Goal: Task Accomplishment & Management: Manage account settings

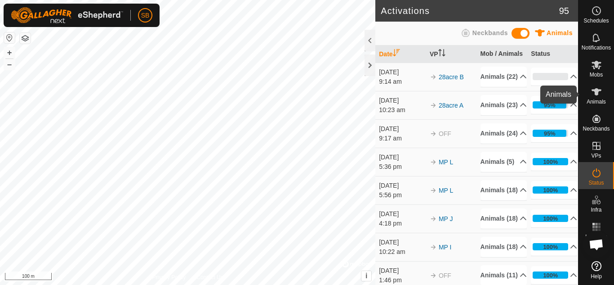
click at [589, 90] on es-animals-svg-icon at bounding box center [596, 92] width 16 height 14
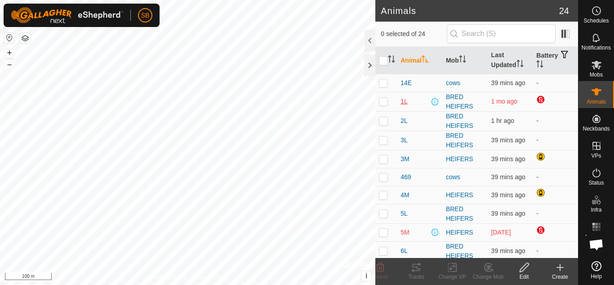
click at [403, 102] on span "1L" at bounding box center [403, 101] width 7 height 9
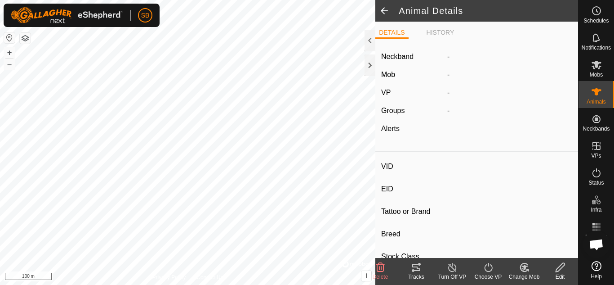
type input "1L"
type input "-"
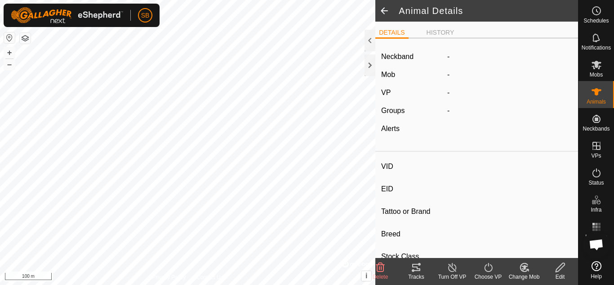
type input "0 kg"
type input "-"
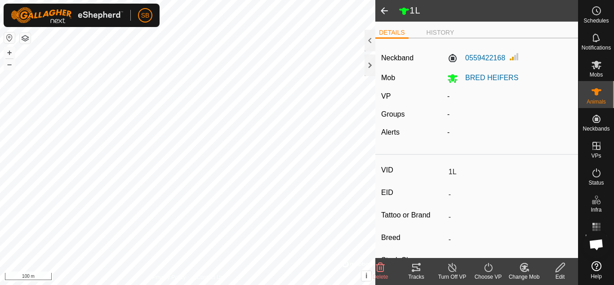
click at [387, 11] on span at bounding box center [384, 11] width 18 height 22
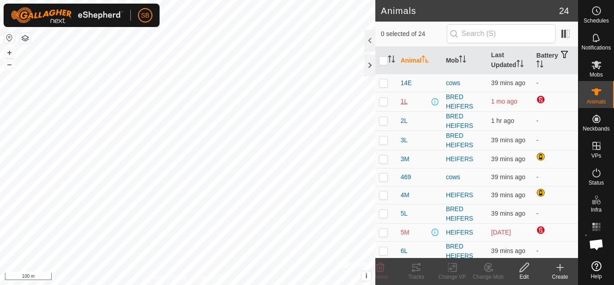
click at [403, 101] on span "1L" at bounding box center [403, 101] width 7 height 9
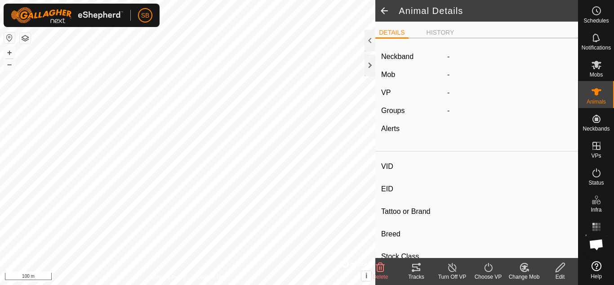
type input "1L"
type input "-"
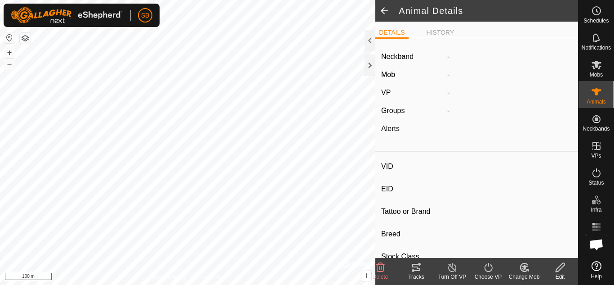
type input "0 kg"
type input "-"
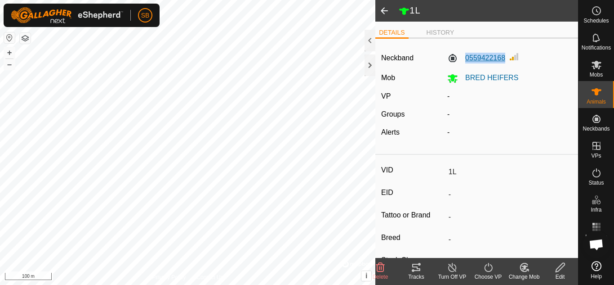
drag, startPoint x: 504, startPoint y: 53, endPoint x: 459, endPoint y: 59, distance: 45.3
click at [459, 59] on div "0559422168" at bounding box center [510, 58] width 132 height 14
copy label "0559422168"
click at [386, 6] on span at bounding box center [384, 11] width 18 height 22
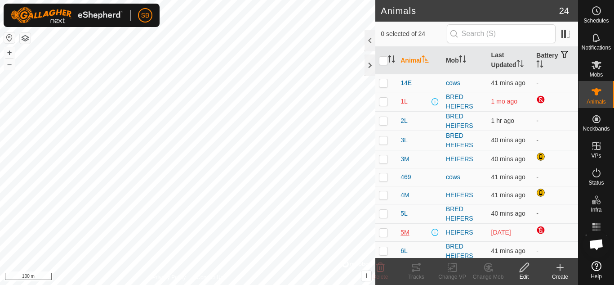
click at [405, 232] on span "5M" at bounding box center [404, 231] width 9 height 9
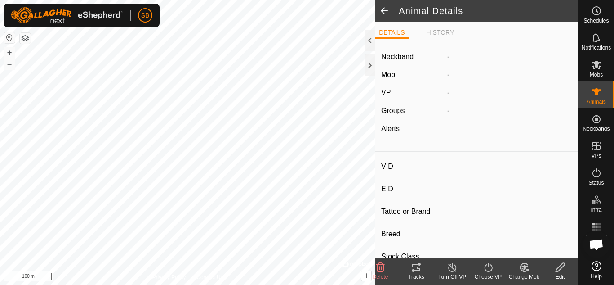
type input "5M"
type input "-"
type input "angus"
type input "-"
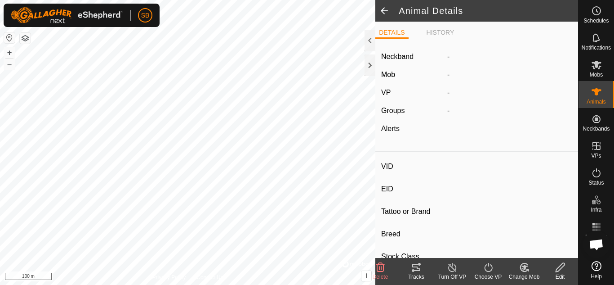
type input "0 kg"
type input "-"
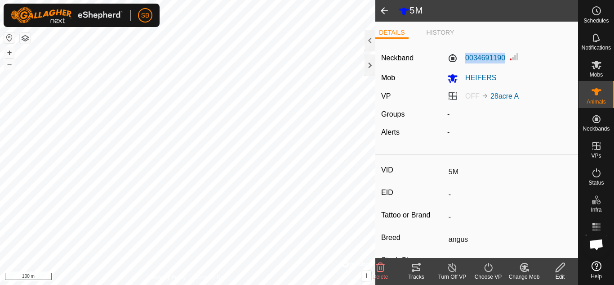
drag, startPoint x: 503, startPoint y: 58, endPoint x: 461, endPoint y: 62, distance: 41.6
click at [461, 62] on div "0034691190" at bounding box center [510, 58] width 132 height 14
copy label "0034691190"
click at [383, 10] on span at bounding box center [384, 11] width 18 height 22
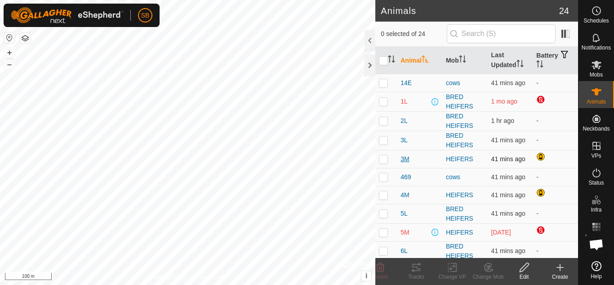
click at [407, 159] on span "3M" at bounding box center [404, 158] width 9 height 9
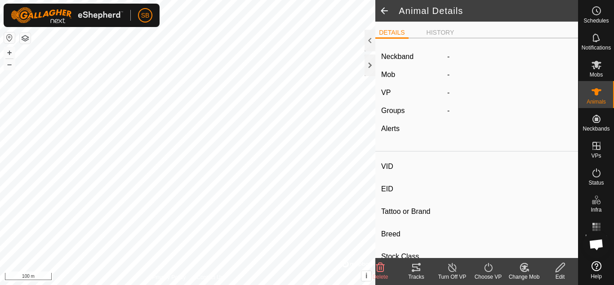
type input "3M"
type input "-"
type input "angus"
type input "-"
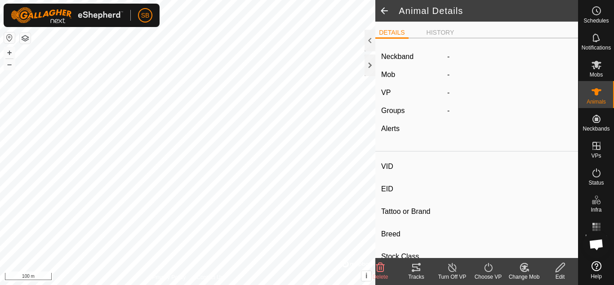
type input "0 kg"
type input "-"
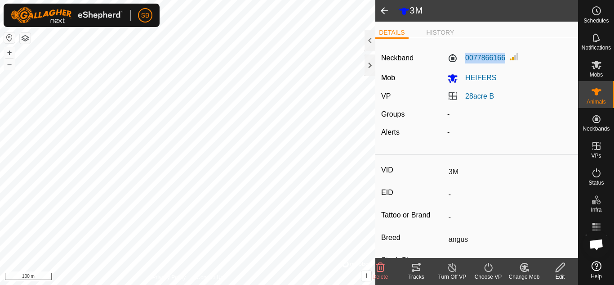
drag, startPoint x: 502, startPoint y: 56, endPoint x: 460, endPoint y: 64, distance: 43.0
click at [460, 64] on div "0077866166" at bounding box center [510, 58] width 132 height 14
copy label "0077866166"
click at [384, 9] on span at bounding box center [384, 11] width 18 height 22
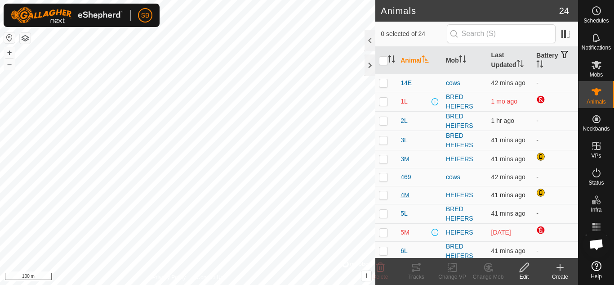
click at [401, 195] on span "4M" at bounding box center [404, 194] width 9 height 9
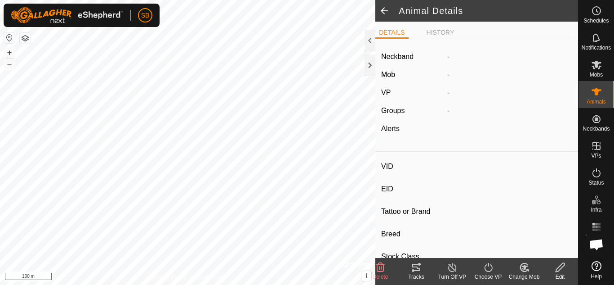
type input "4M"
type input "-"
type input "angus"
type input "-"
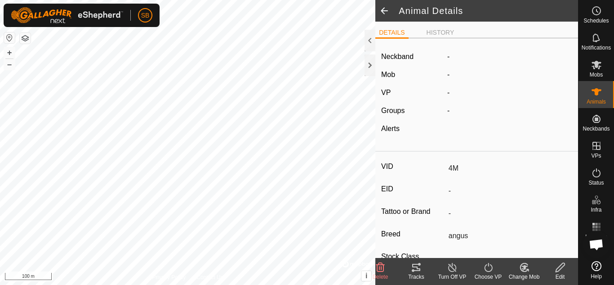
type input "0 kg"
type input "-"
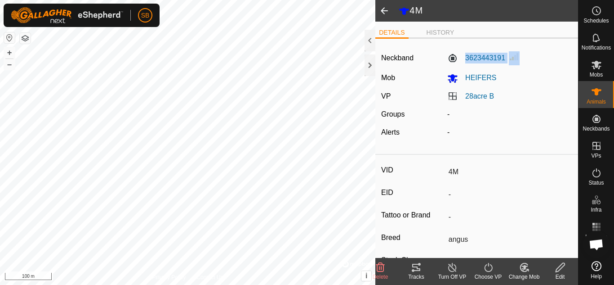
drag, startPoint x: 506, startPoint y: 57, endPoint x: 463, endPoint y: 65, distance: 43.5
click at [463, 65] on div "3623443191" at bounding box center [510, 58] width 132 height 14
copy label "3623443191"
